Goal: Task Accomplishment & Management: Use online tool/utility

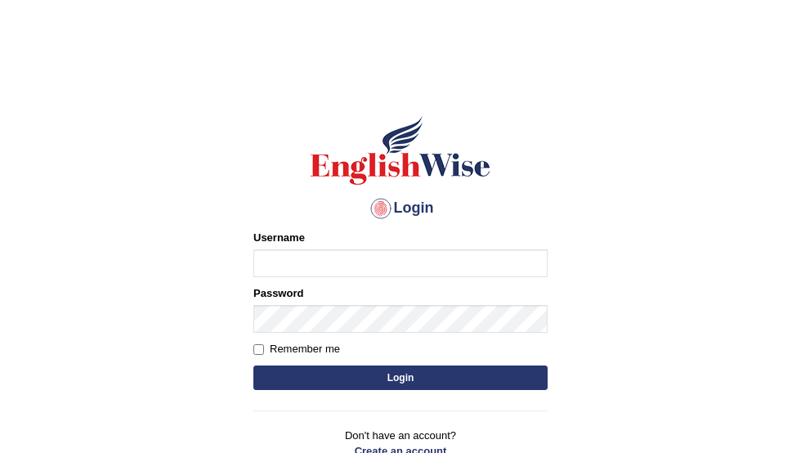
click at [332, 250] on input "Username" at bounding box center [400, 263] width 294 height 28
type input "Gurmeet01"
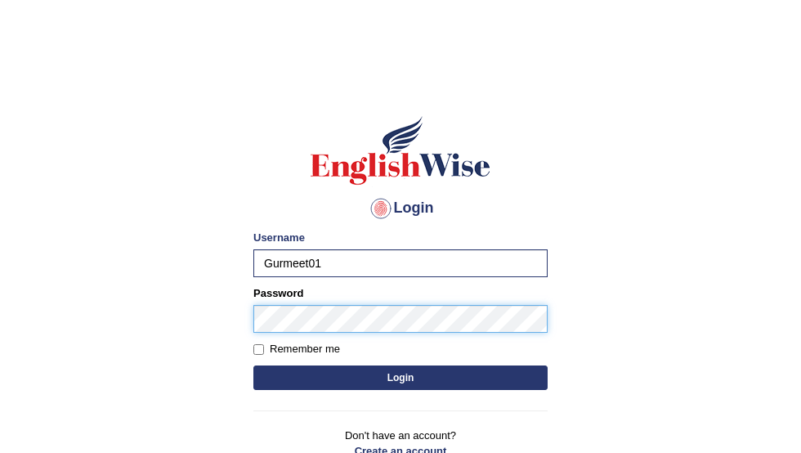
click at [253, 365] on button "Login" at bounding box center [400, 377] width 294 height 25
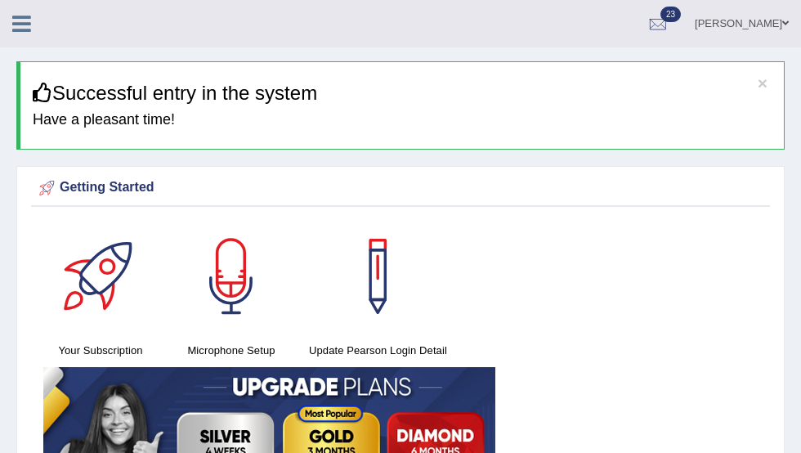
click at [8, 22] on link at bounding box center [21, 22] width 43 height 25
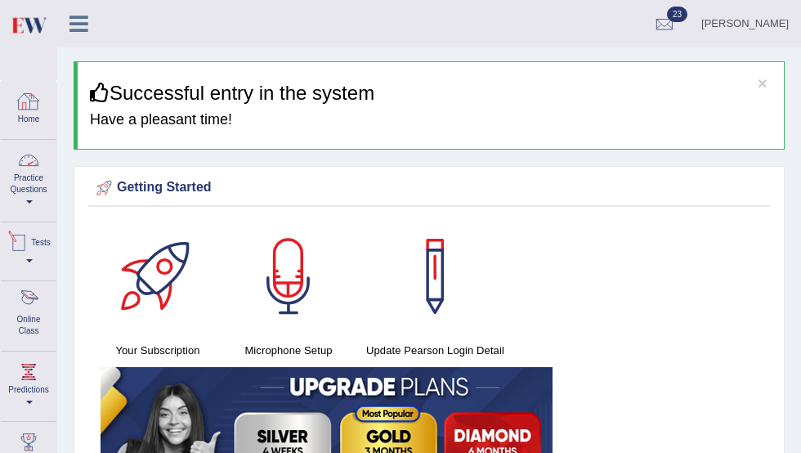
click at [18, 325] on link "Online Class" at bounding box center [29, 313] width 56 height 65
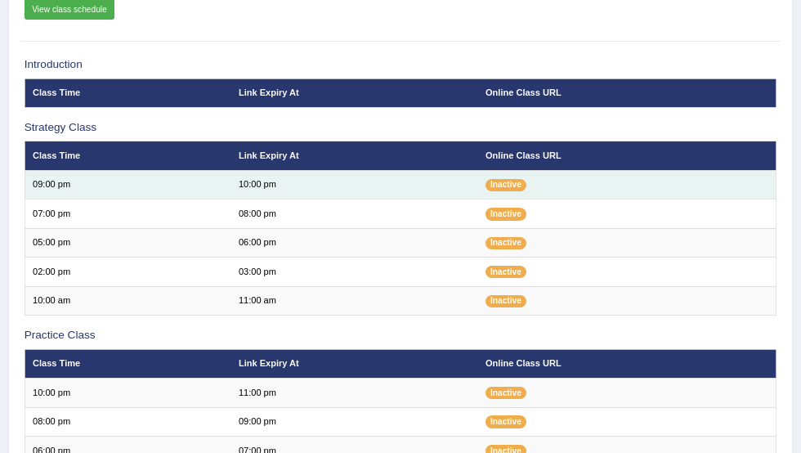
scroll to position [183, 0]
